Goal: Task Accomplishment & Management: Complete application form

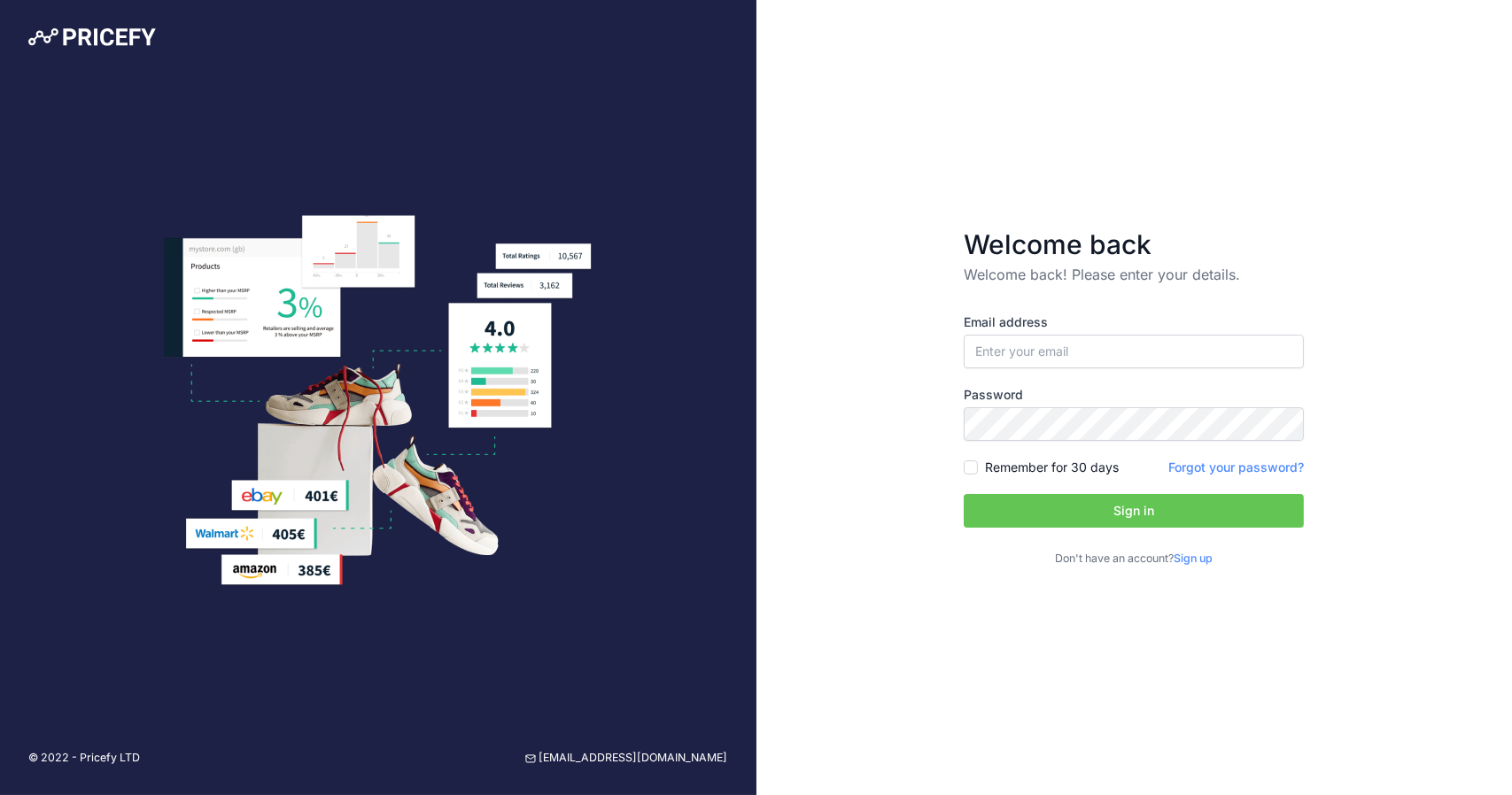
click at [1208, 564] on link "Sign up" at bounding box center [1193, 559] width 39 height 14
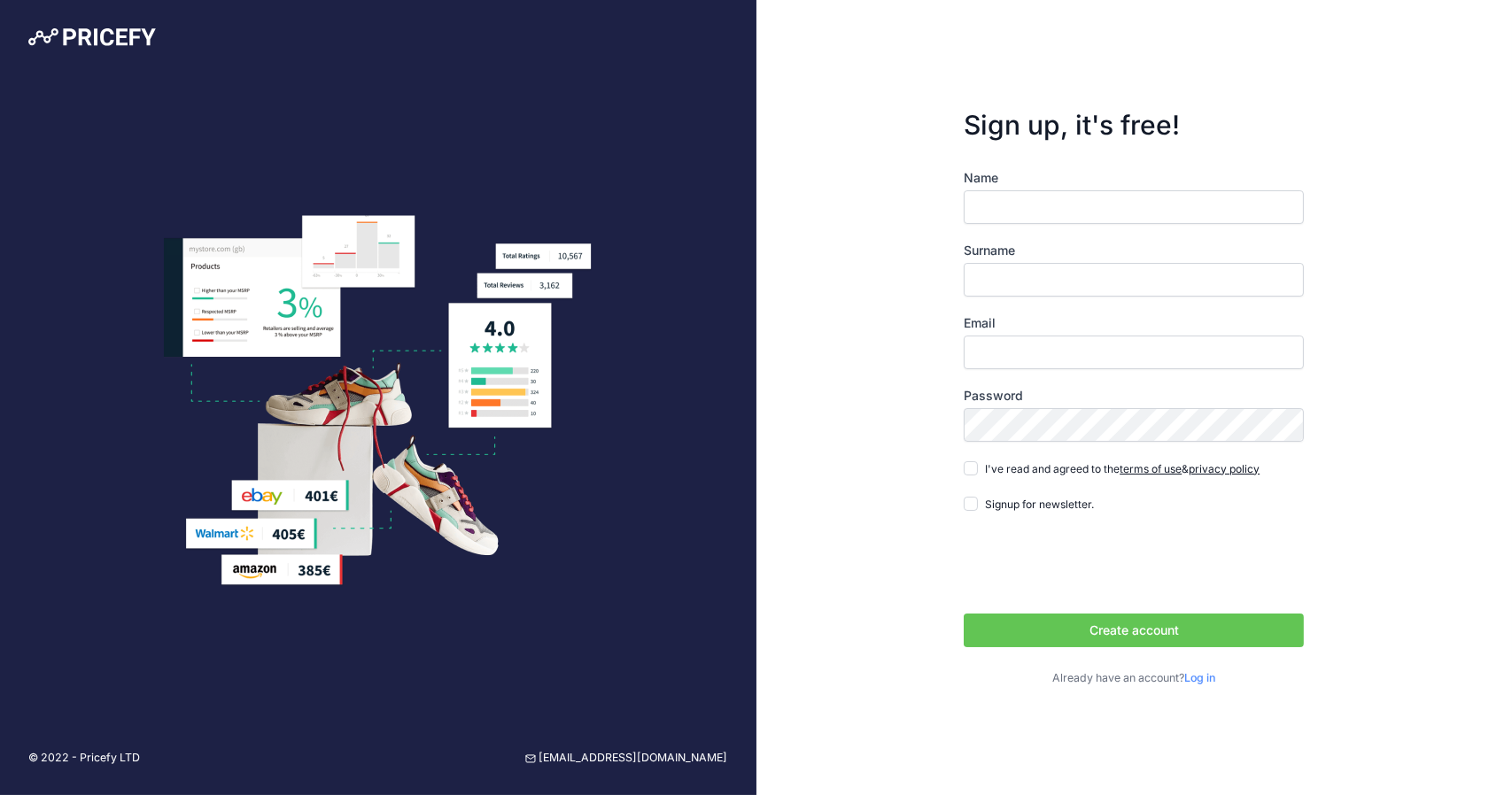
click at [1166, 214] on input "Name" at bounding box center [1133, 208] width 340 height 33
type input "[PERSON_NAME]"
click at [1125, 359] on input "Email" at bounding box center [1133, 352] width 340 height 33
type input "[EMAIL_ADDRESS][DOMAIN_NAME]"
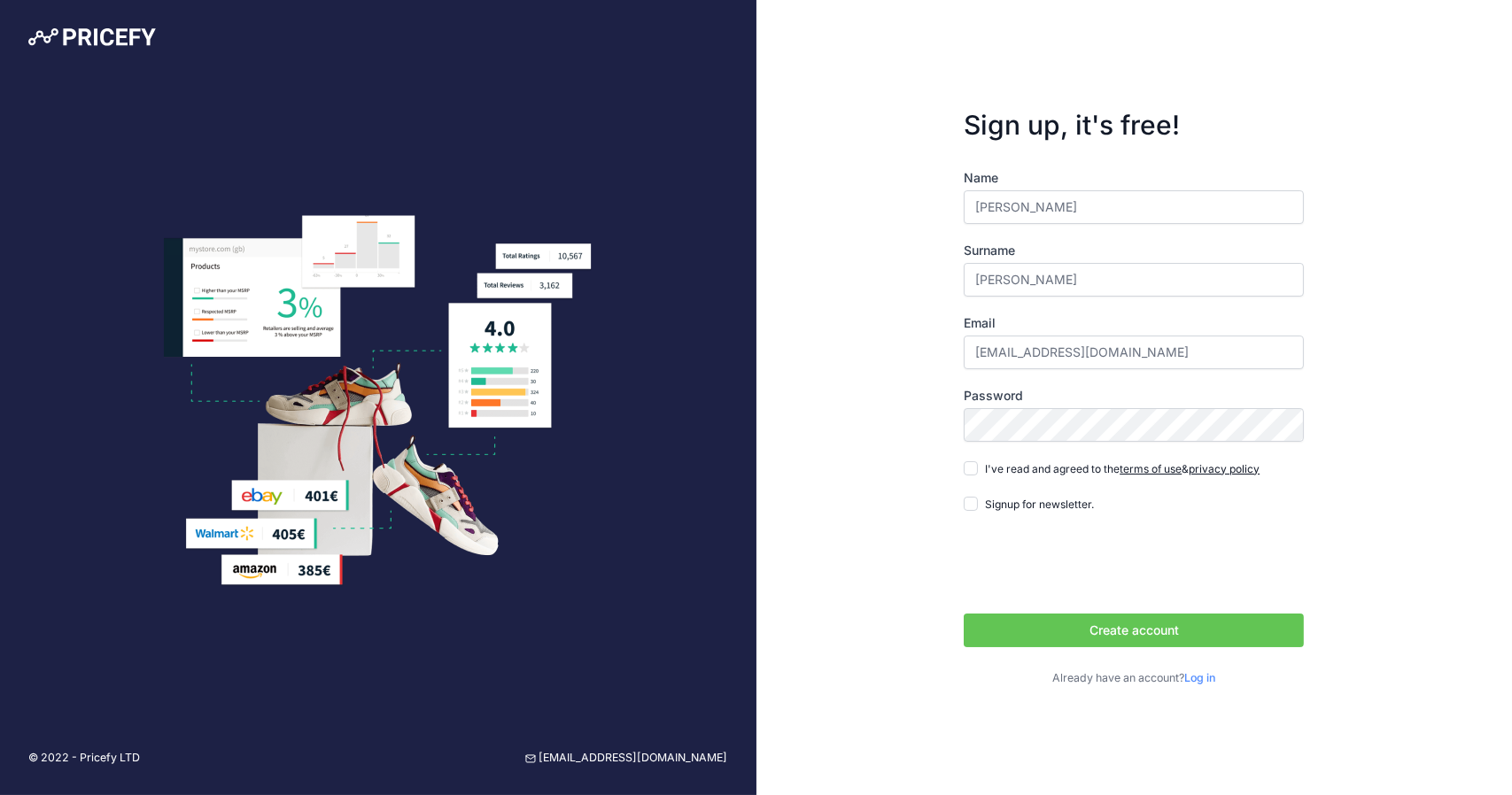
click at [958, 466] on form "Sign up, it's free! Name Marcelo Surname Pereira Email mvcpereira@gmail.com Pas…" at bounding box center [1133, 398] width 396 height 635
click at [964, 483] on div "Name Marcelo Surname Pereira Email mvcpereira@gmail.com Password terms of use p…" at bounding box center [1133, 428] width 340 height 518
click at [965, 478] on div "Name Marcelo Surname Pereira Email mvcpereira@gmail.com Password terms of use p…" at bounding box center [1133, 428] width 340 height 518
click at [970, 470] on input "I've read and agreed to the terms of use & privacy policy" at bounding box center [970, 468] width 14 height 14
checkbox input "true"
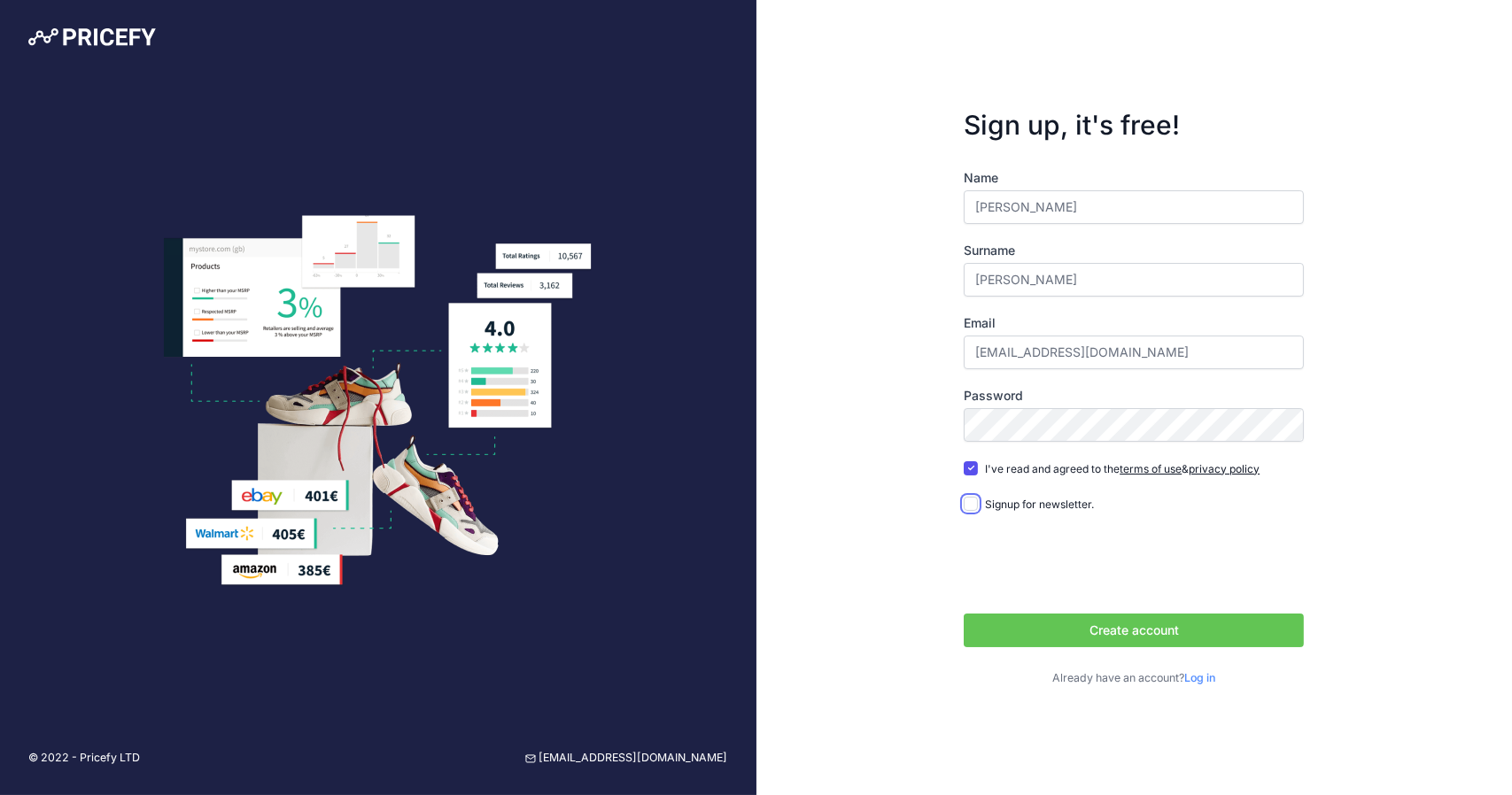
click at [968, 508] on input "Signup for newsletter." at bounding box center [970, 504] width 14 height 14
checkbox input "true"
click at [1117, 641] on button "Create account" at bounding box center [1133, 631] width 340 height 33
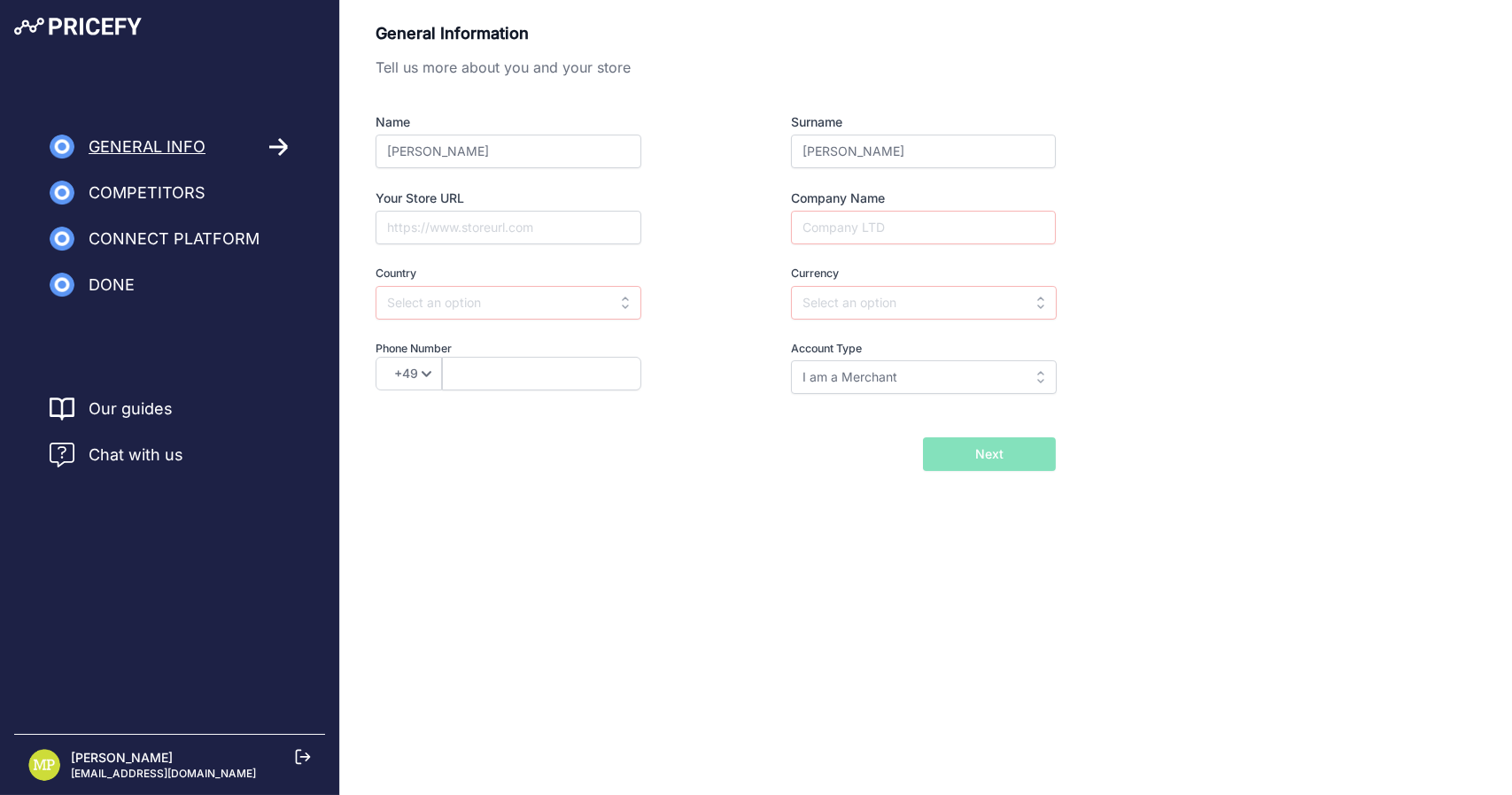
click at [195, 150] on span "General Info" at bounding box center [147, 147] width 117 height 25
click at [288, 148] on icon at bounding box center [279, 148] width 21 height 20
click at [907, 228] on input "Company Name" at bounding box center [923, 227] width 265 height 33
type input "MVCP"
click at [635, 294] on input "text" at bounding box center [509, 303] width 266 height 33
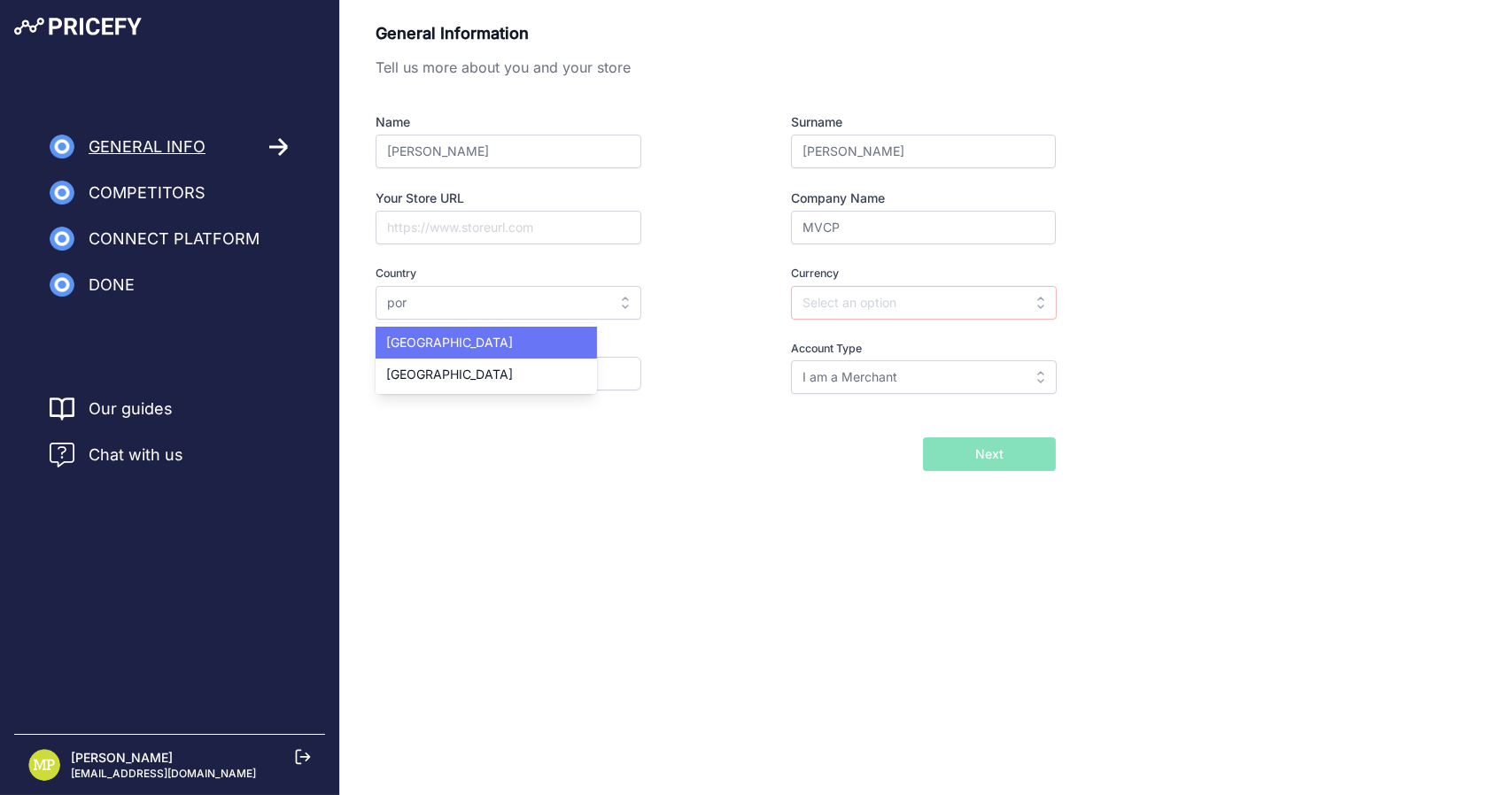
click at [491, 333] on div "Portugal" at bounding box center [486, 342] width 221 height 31
type input "Portugal"
type input "EUR"
select select "351"
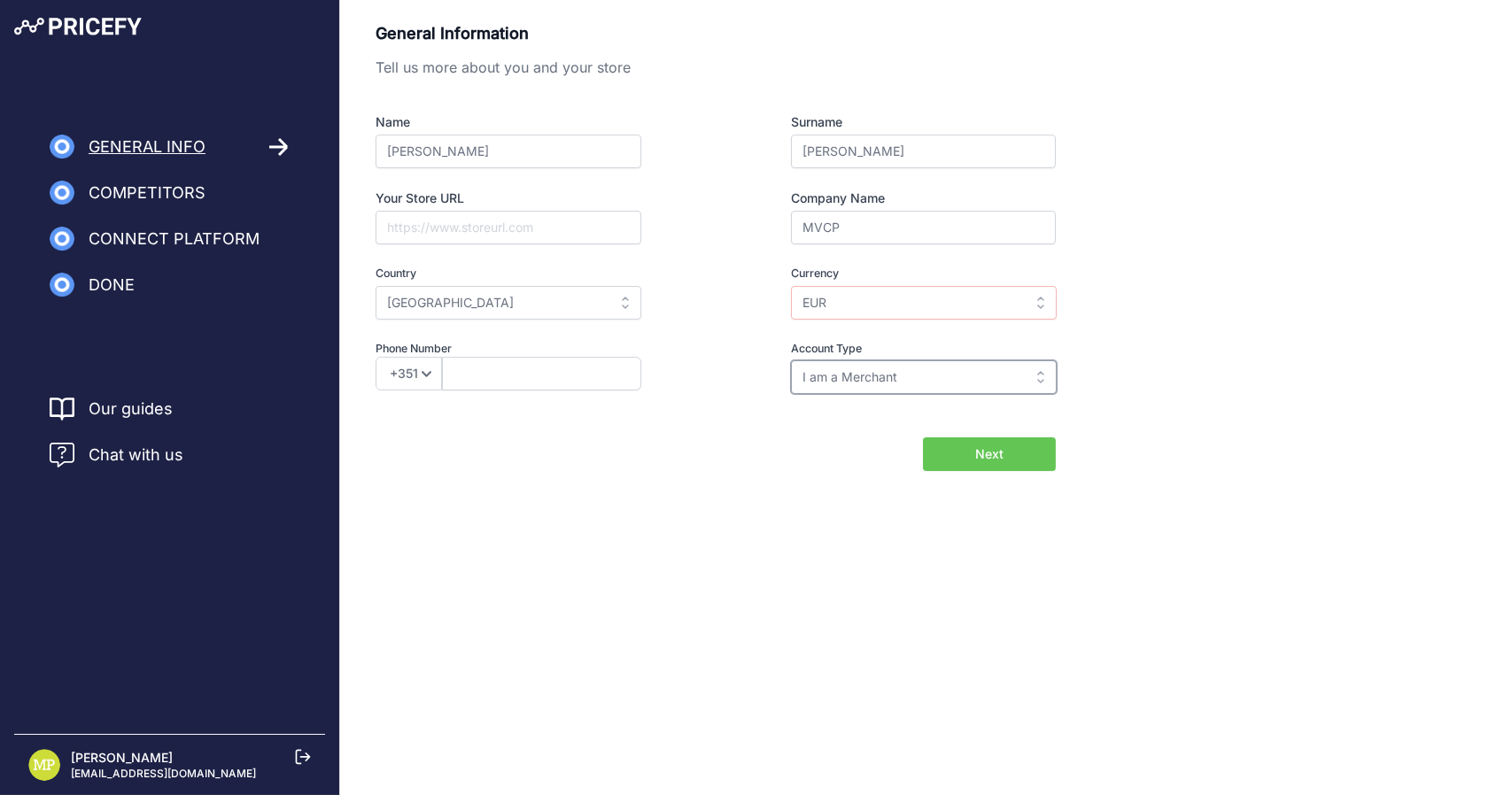
click at [908, 382] on input "I am a Merchant" at bounding box center [924, 377] width 266 height 33
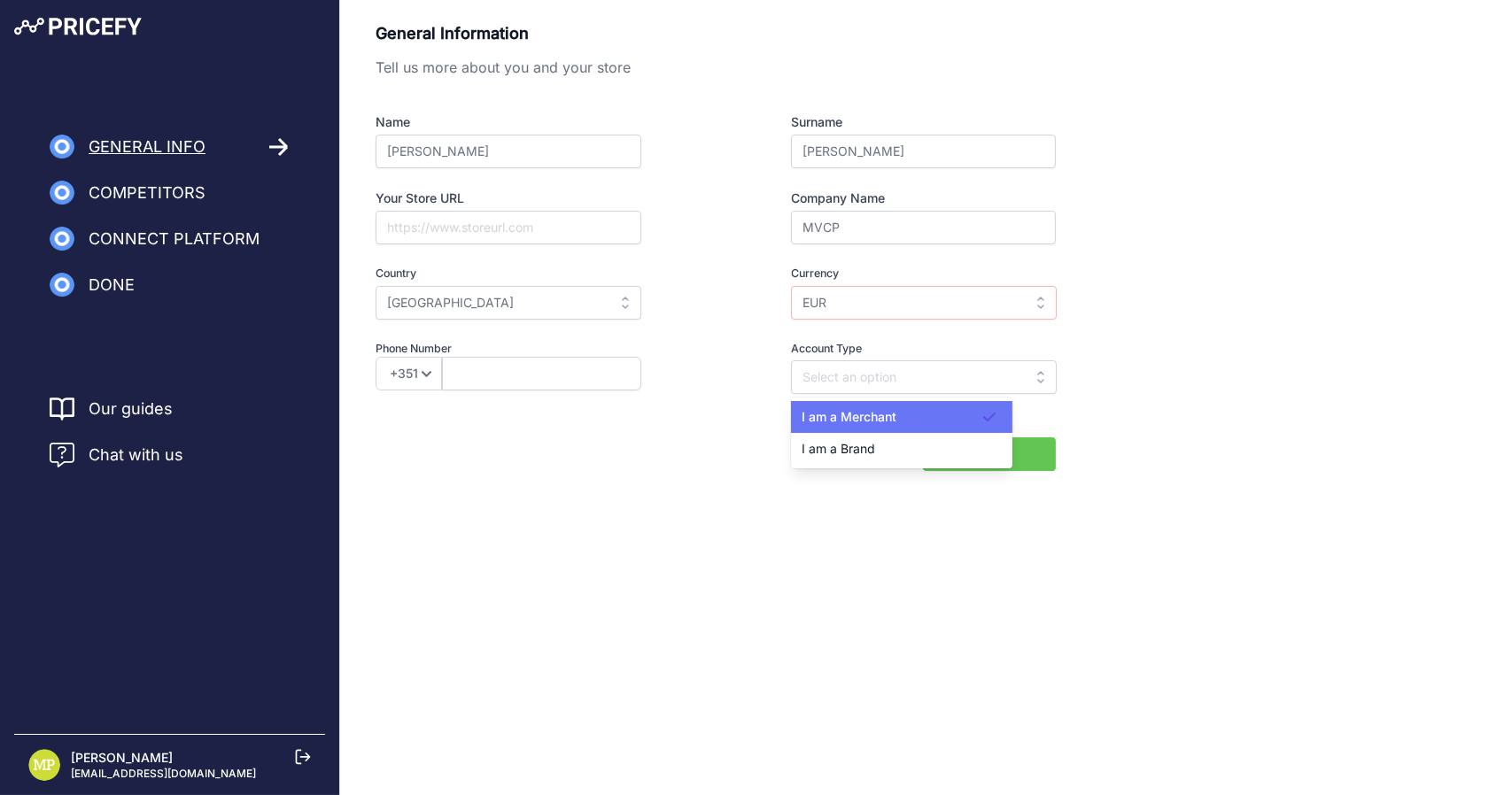
click at [883, 422] on span "I am a Merchant" at bounding box center [849, 416] width 94 height 15
type input "I am a Merchant"
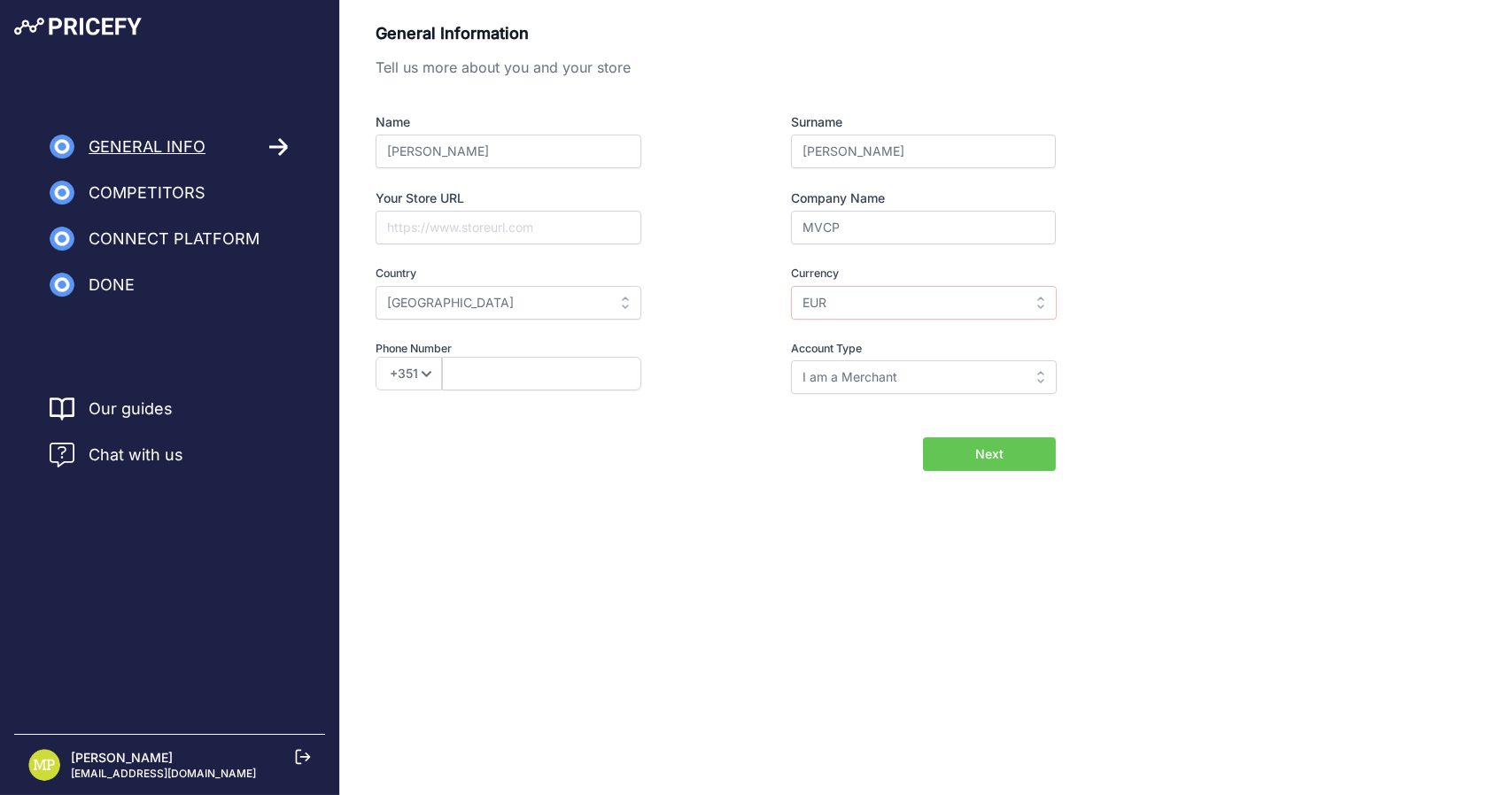
click at [947, 458] on button "Next" at bounding box center [989, 455] width 133 height 33
type input "910979940"
click at [981, 455] on span "Next" at bounding box center [989, 455] width 29 height 18
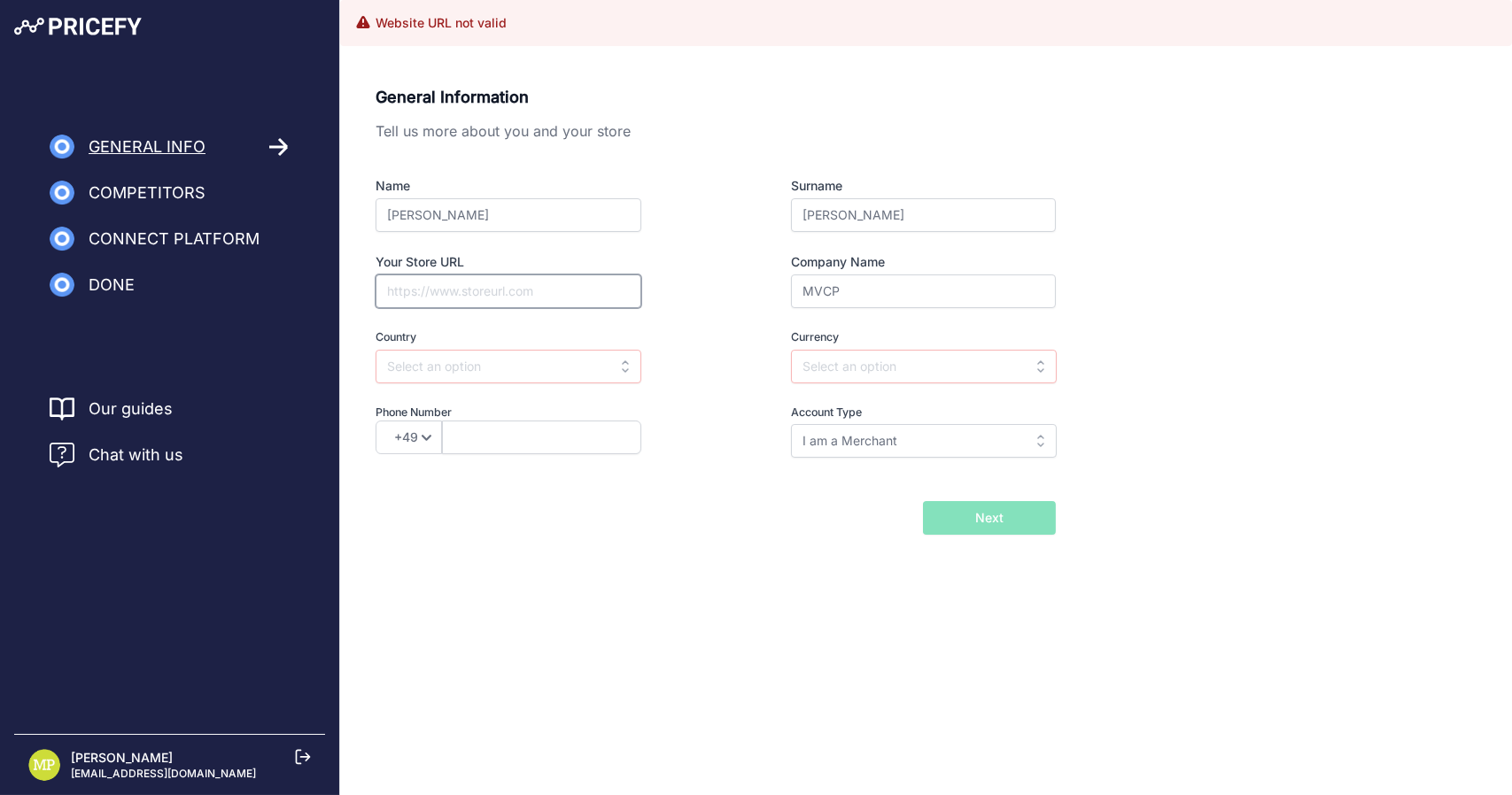
click at [514, 293] on input "Your Store URL" at bounding box center [509, 291] width 266 height 33
paste input "singlesprint.com"
type input "singlesprint.com"
click at [579, 368] on input "text" at bounding box center [509, 367] width 266 height 33
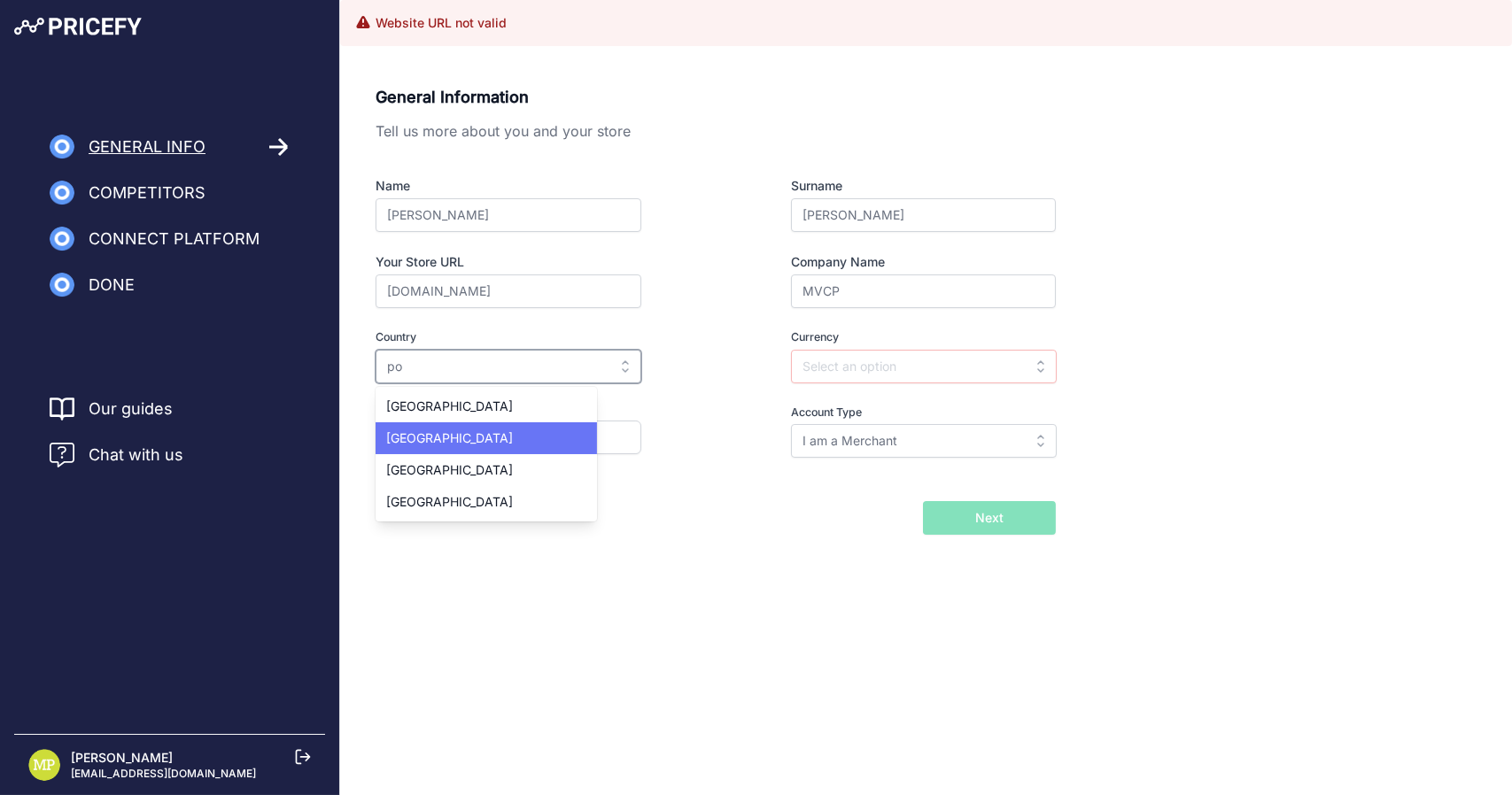
type input "po"
drag, startPoint x: 465, startPoint y: 453, endPoint x: 449, endPoint y: 467, distance: 21.3
click at [449, 467] on div "Afghanistan Åland Islands Albania Algeria American Samoa Andorra" at bounding box center [486, 454] width 221 height 135
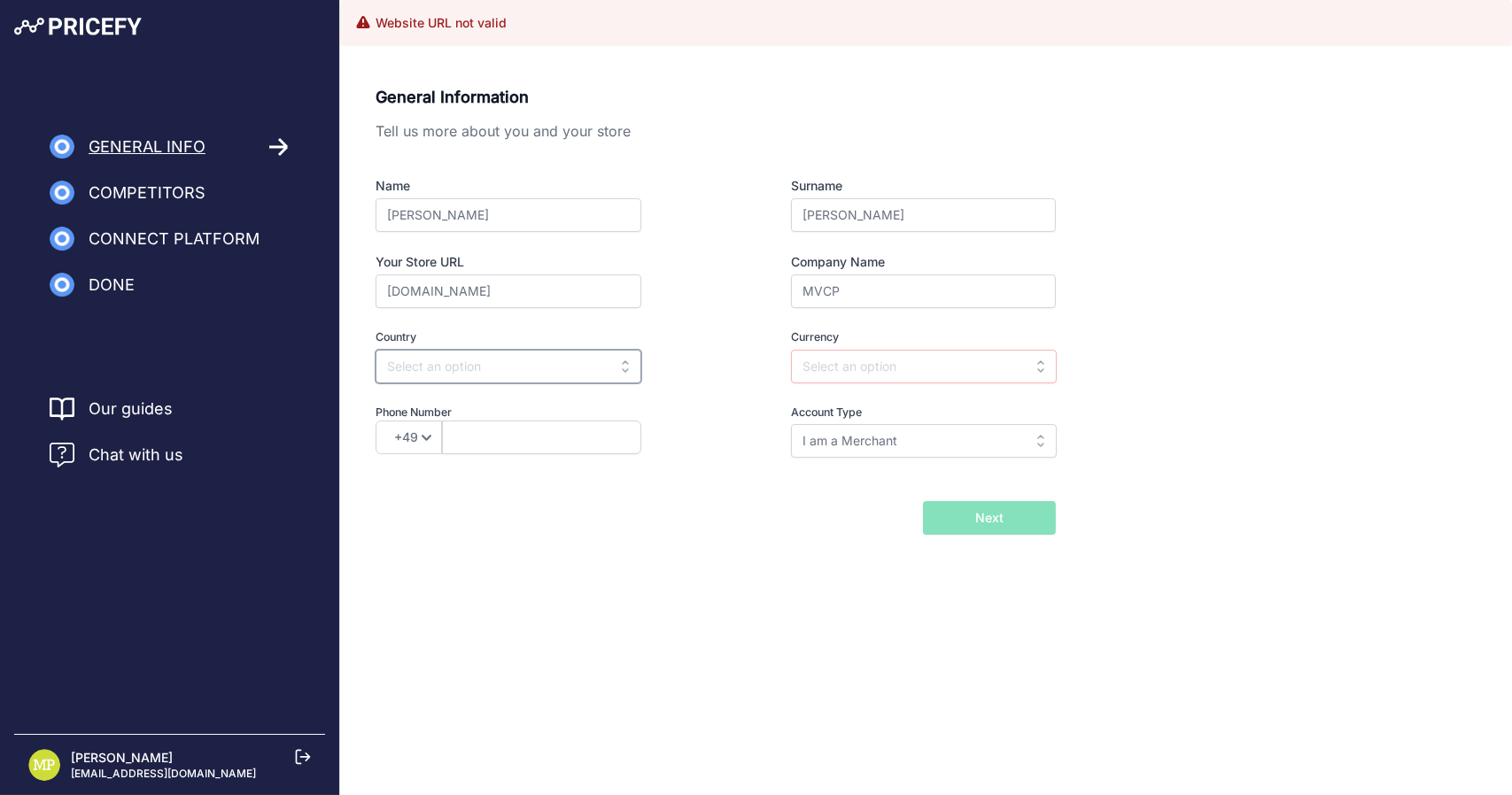
click at [540, 368] on input "text" at bounding box center [509, 367] width 266 height 33
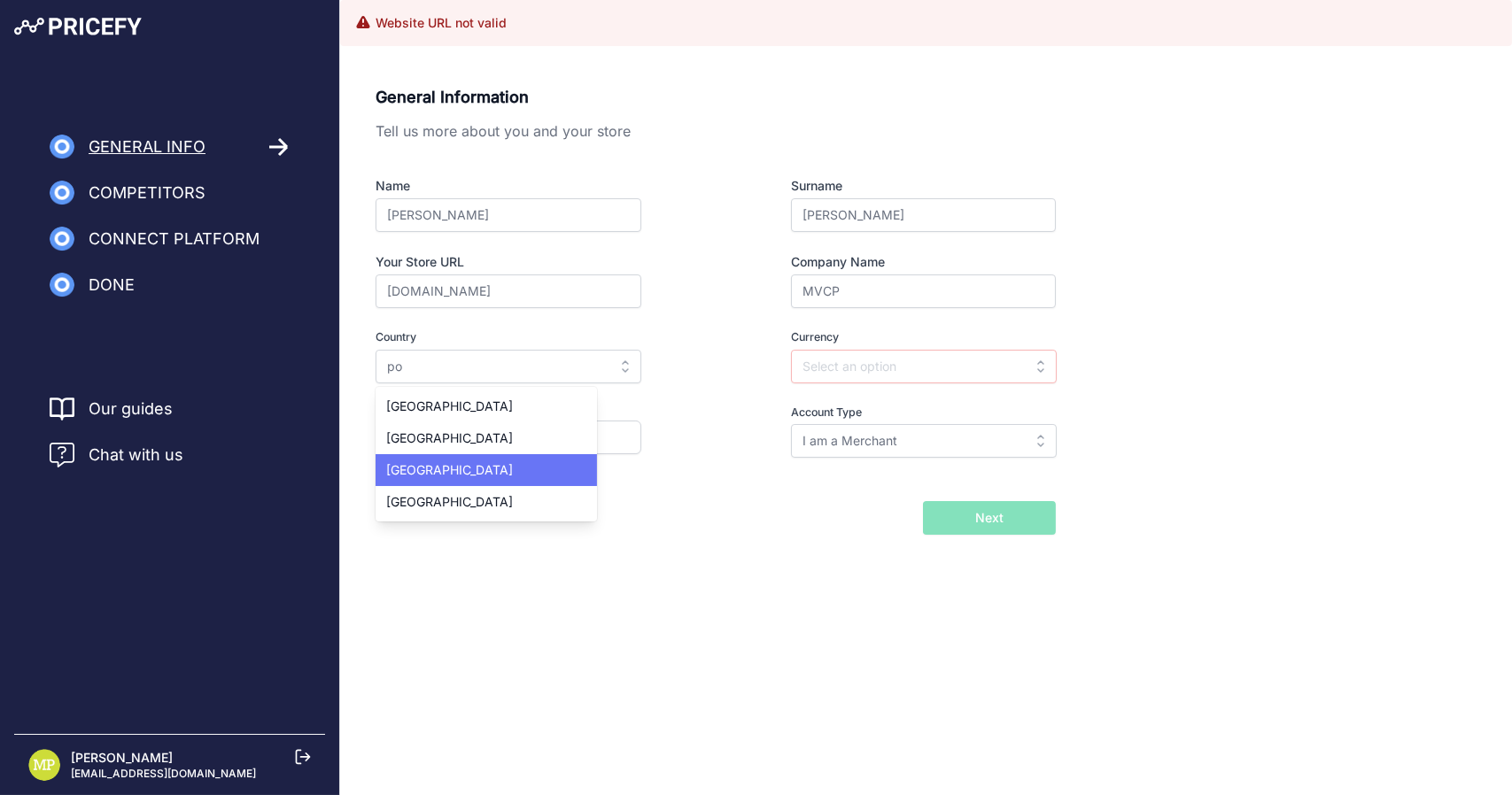
click at [429, 471] on span "Portugal" at bounding box center [450, 469] width 127 height 15
type input "Portugal"
type input "EUR"
select select "351"
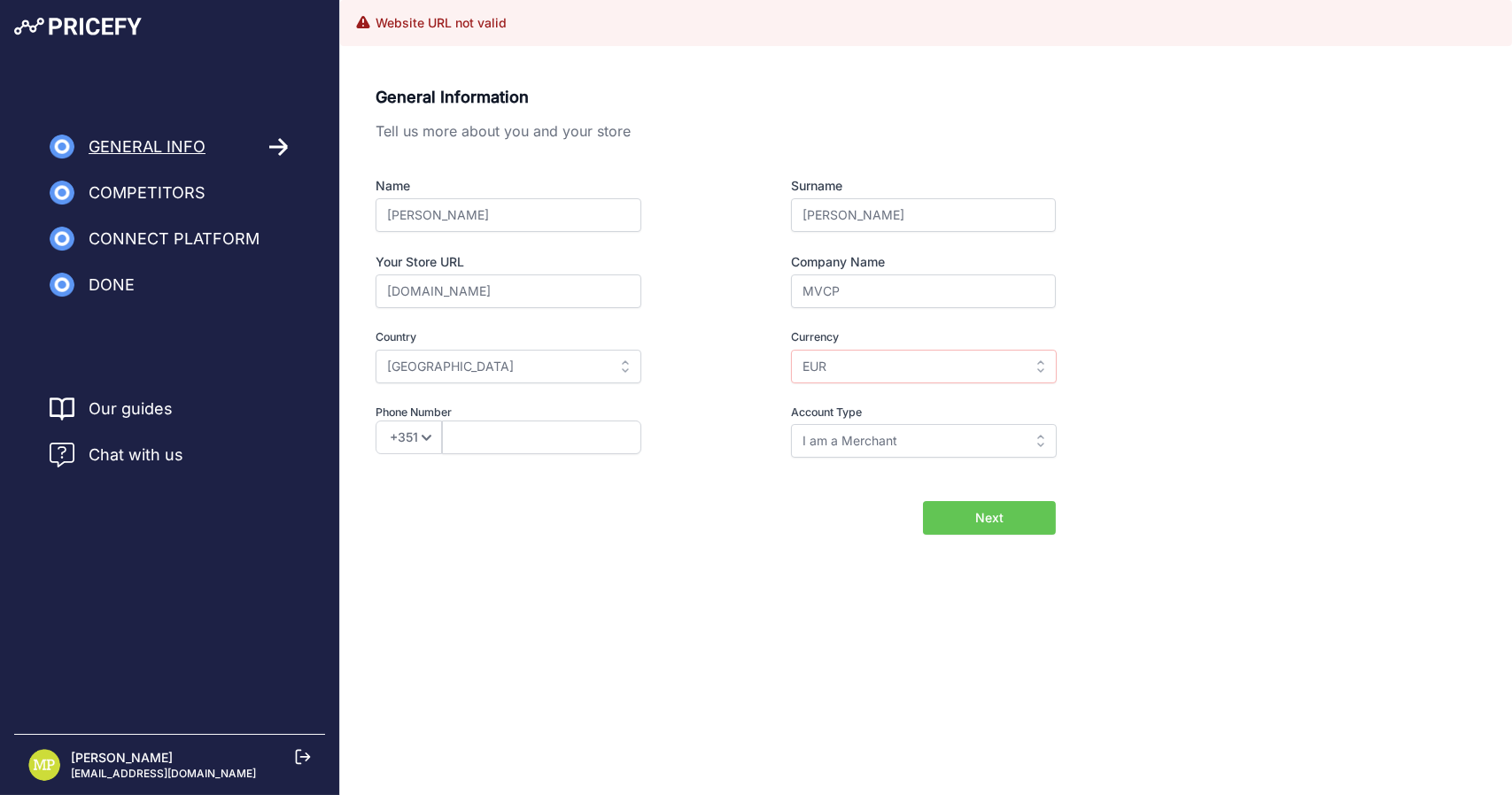
click at [976, 520] on span "Next" at bounding box center [989, 519] width 29 height 18
type input "910979940"
click at [989, 517] on span "Next" at bounding box center [989, 519] width 29 height 18
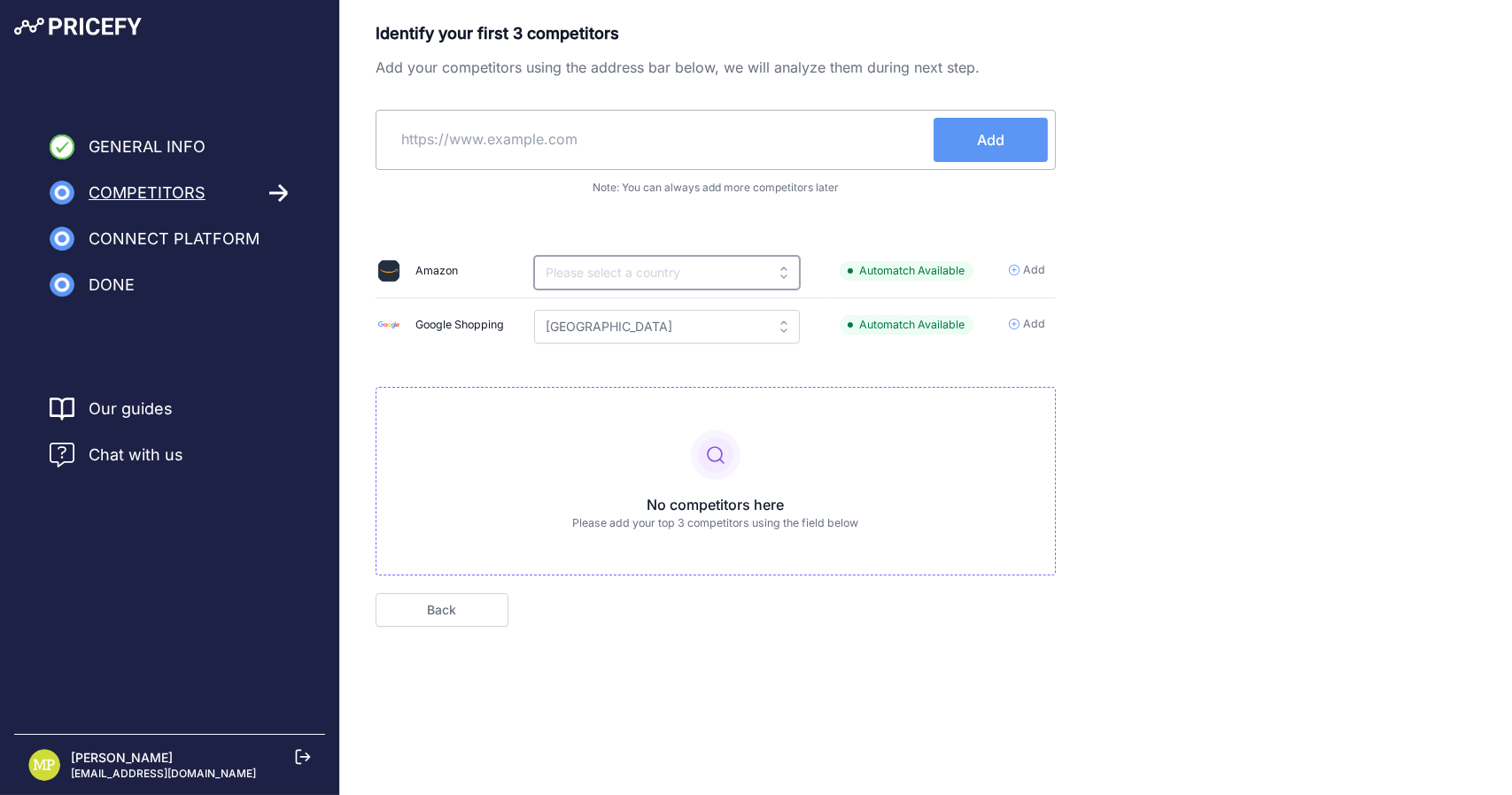
click at [777, 264] on input "text" at bounding box center [667, 273] width 266 height 33
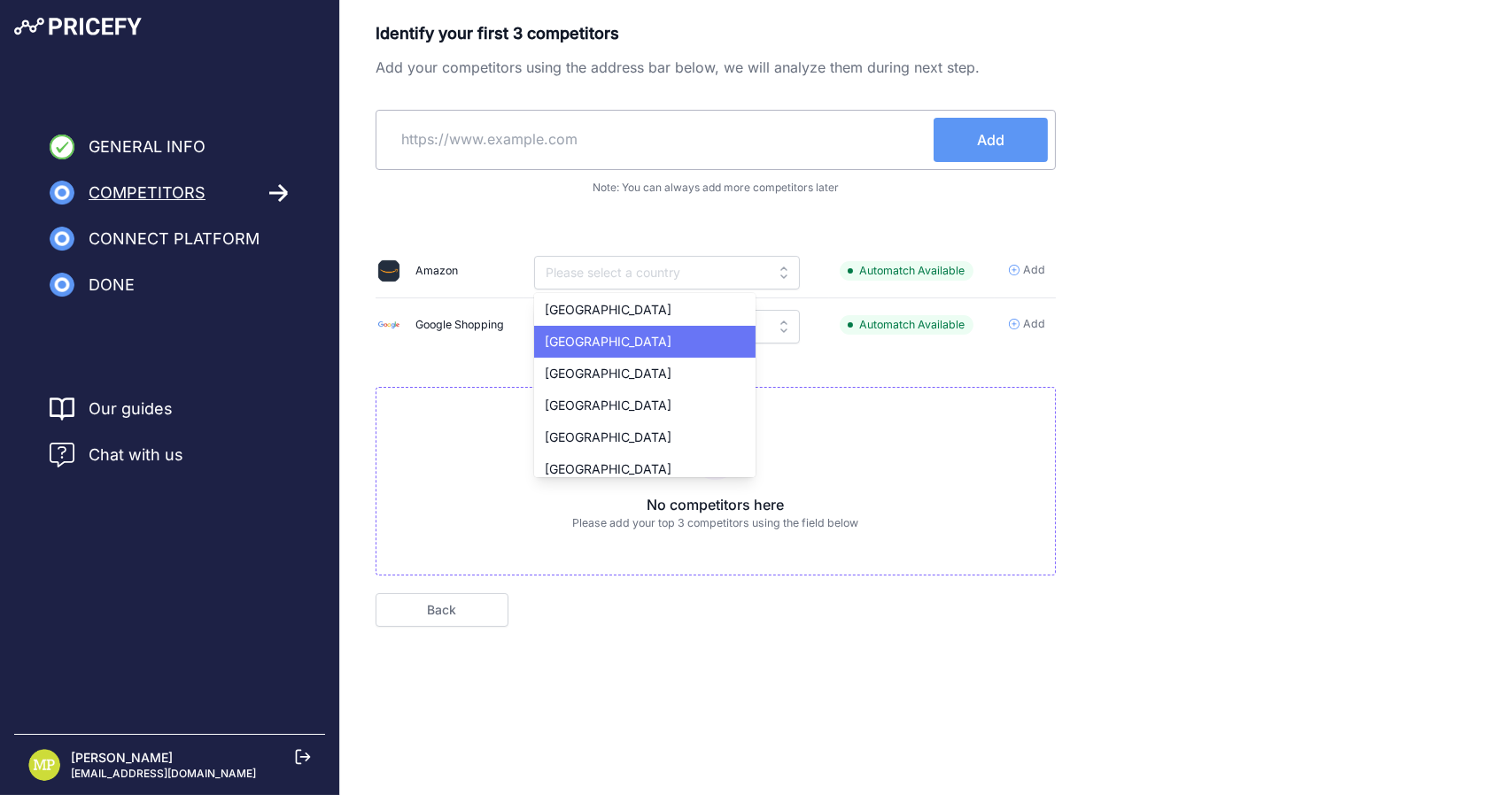
click at [643, 326] on div "[GEOGRAPHIC_DATA]" at bounding box center [644, 341] width 221 height 31
type input "[GEOGRAPHIC_DATA]"
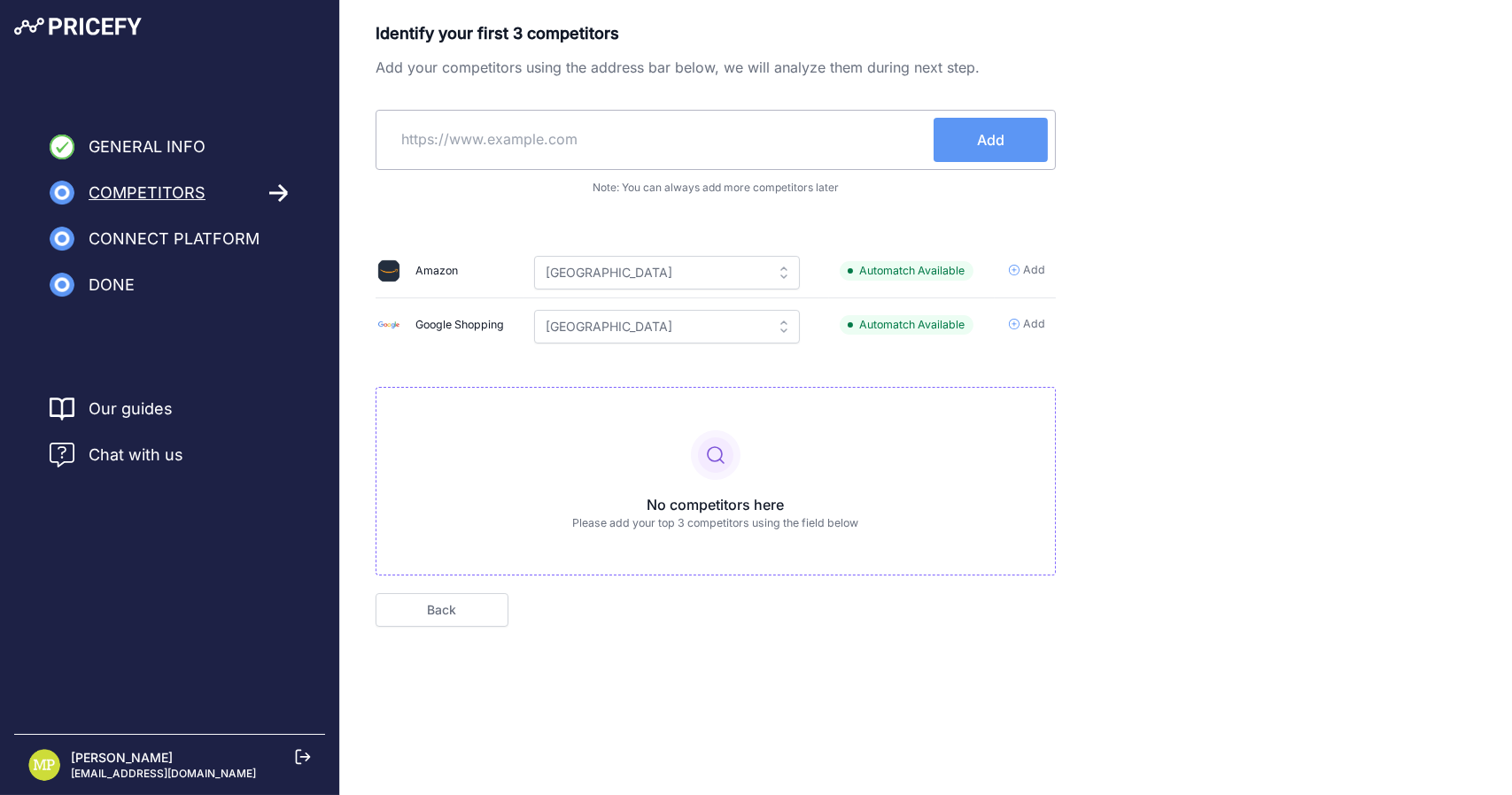
scroll to position [0, 0]
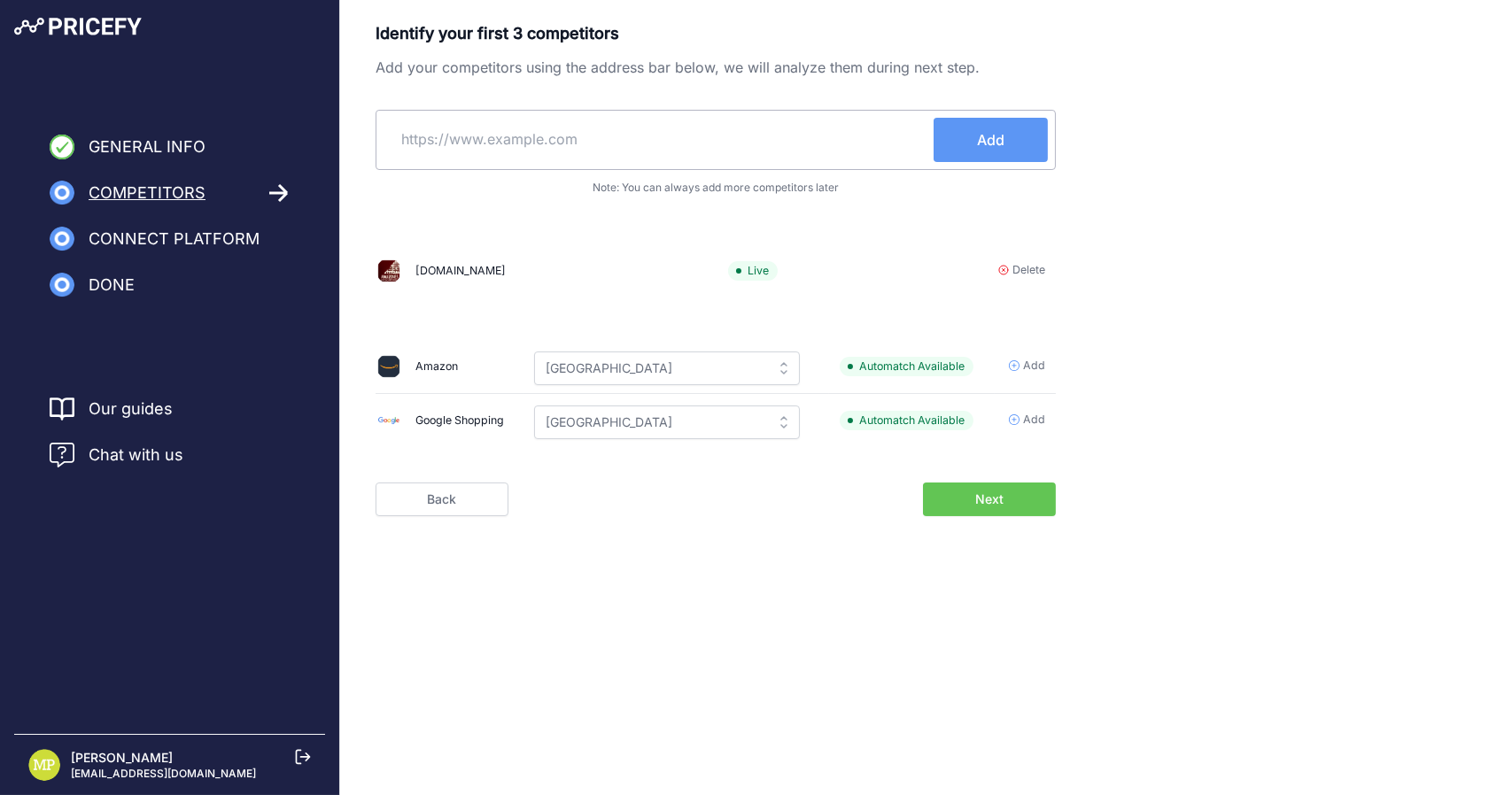
click at [685, 139] on input "text" at bounding box center [658, 139] width 550 height 42
click at [626, 139] on input "text" at bounding box center [658, 139] width 550 height 42
paste input "https://worten.pt/"
type input "https://worten.pt/"
click at [996, 130] on span "Add" at bounding box center [991, 140] width 28 height 22
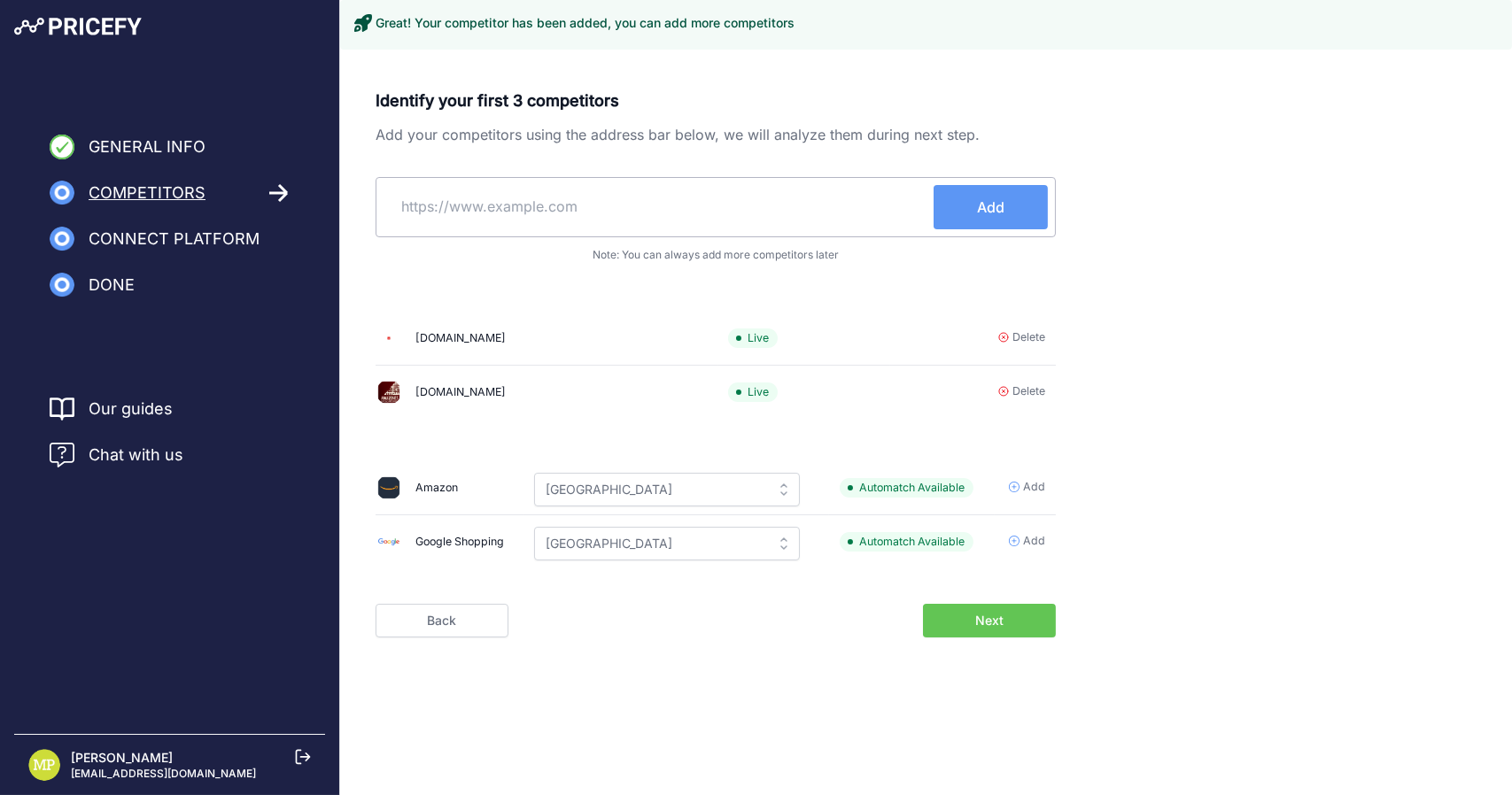
click at [1004, 635] on button "Next" at bounding box center [989, 621] width 133 height 33
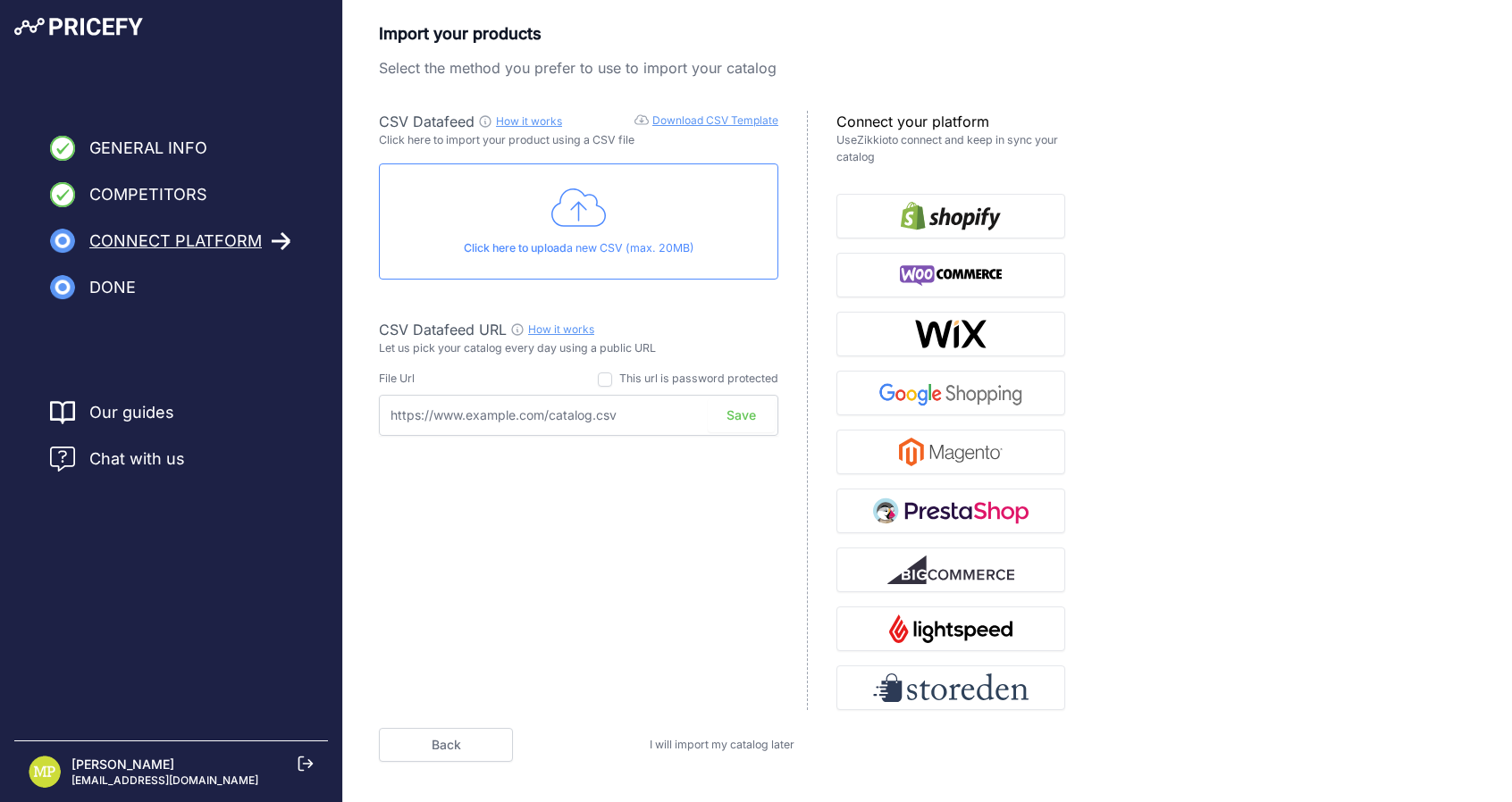
click at [540, 127] on link "How it works" at bounding box center [529, 121] width 67 height 14
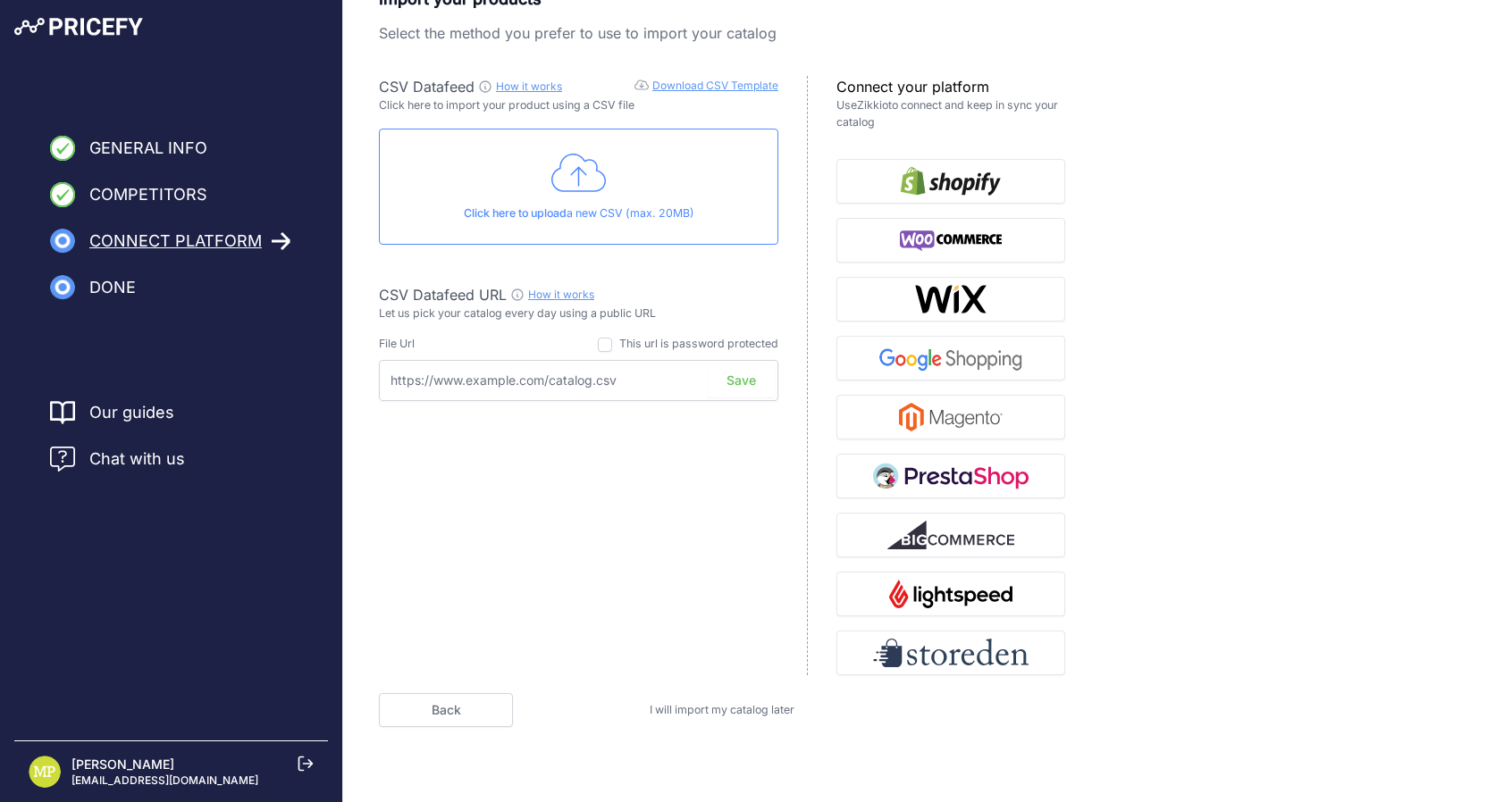
scroll to position [36, 0]
click at [1412, 168] on div "Import your products Select the method you prefer to use to import your catalog…" at bounding box center [928, 356] width 1098 height 740
click at [97, 276] on span "Done" at bounding box center [112, 287] width 47 height 25
